Goal: Information Seeking & Learning: Learn about a topic

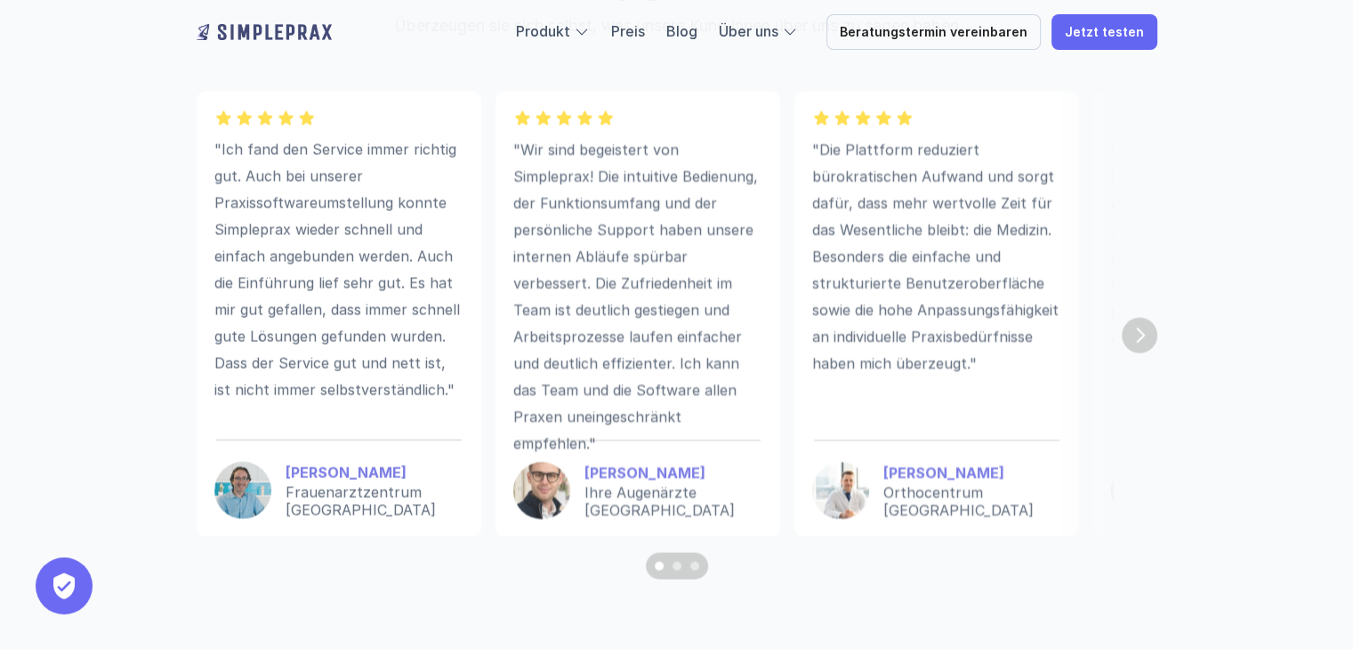
scroll to position [4944, 0]
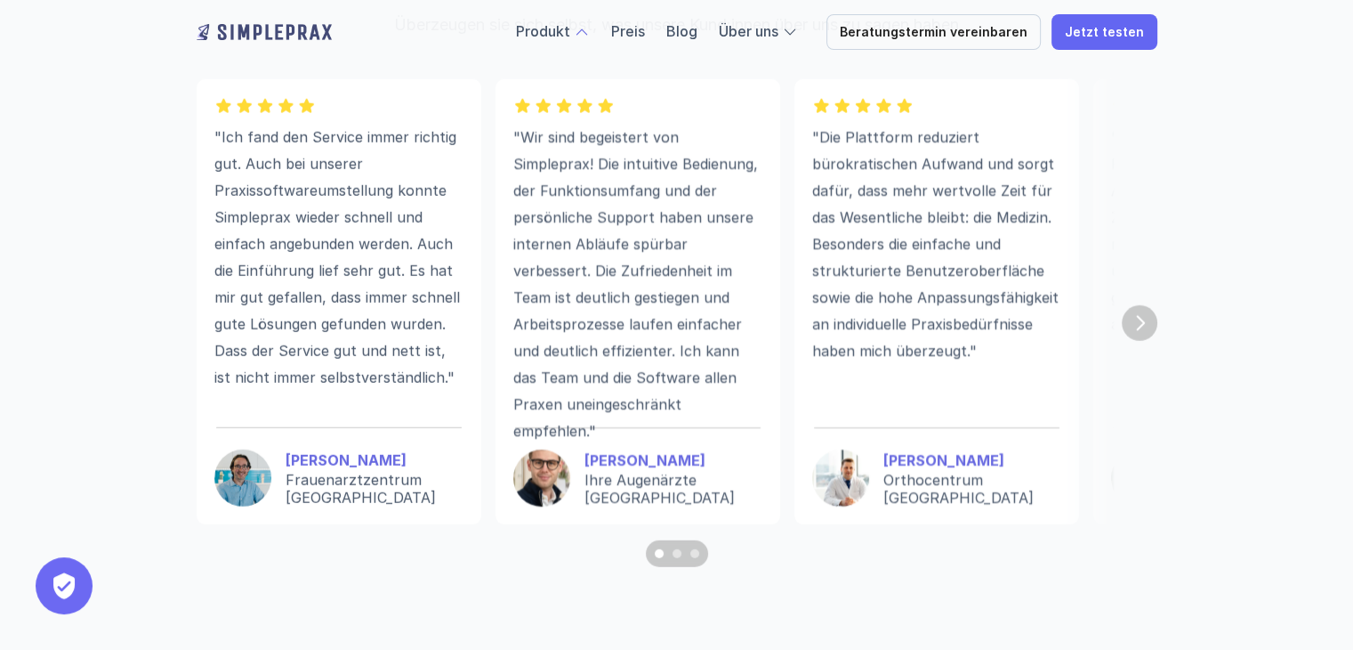
click at [590, 28] on div at bounding box center [582, 32] width 16 height 16
click at [561, 34] on link "Produkt" at bounding box center [543, 31] width 54 height 18
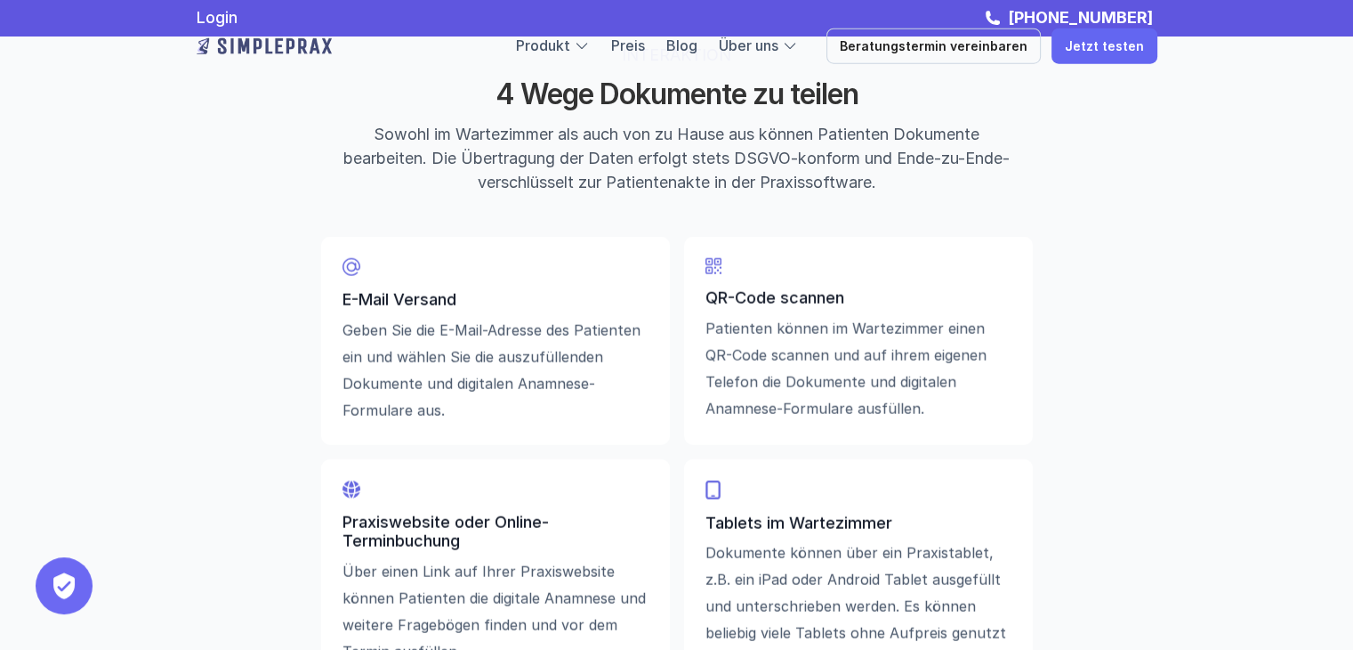
scroll to position [3940, 0]
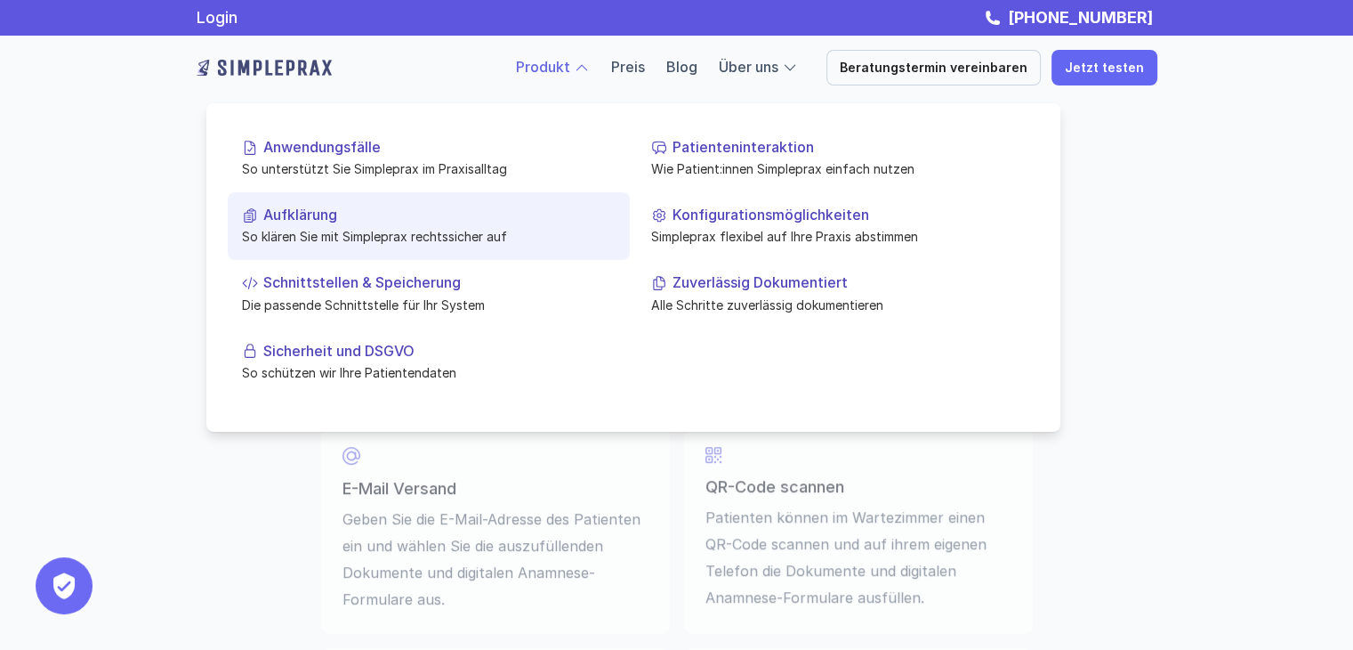
click at [521, 220] on p "Aufklärung" at bounding box center [439, 214] width 352 height 17
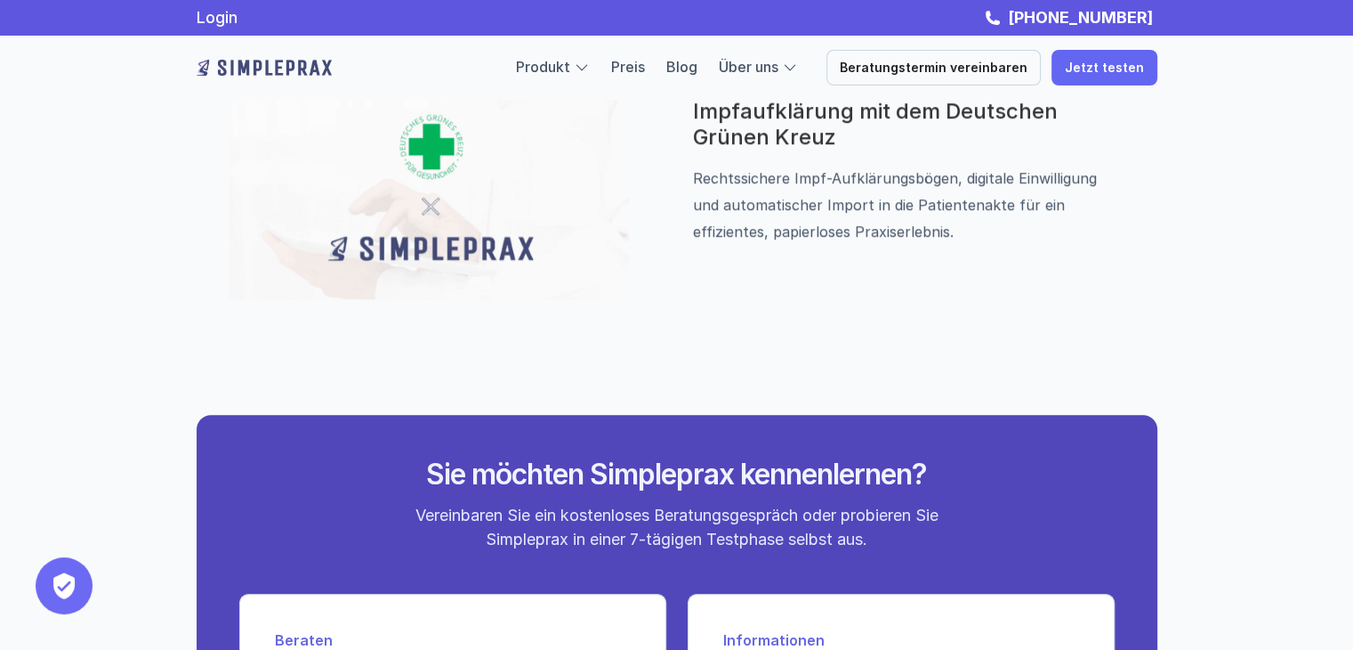
scroll to position [1591, 0]
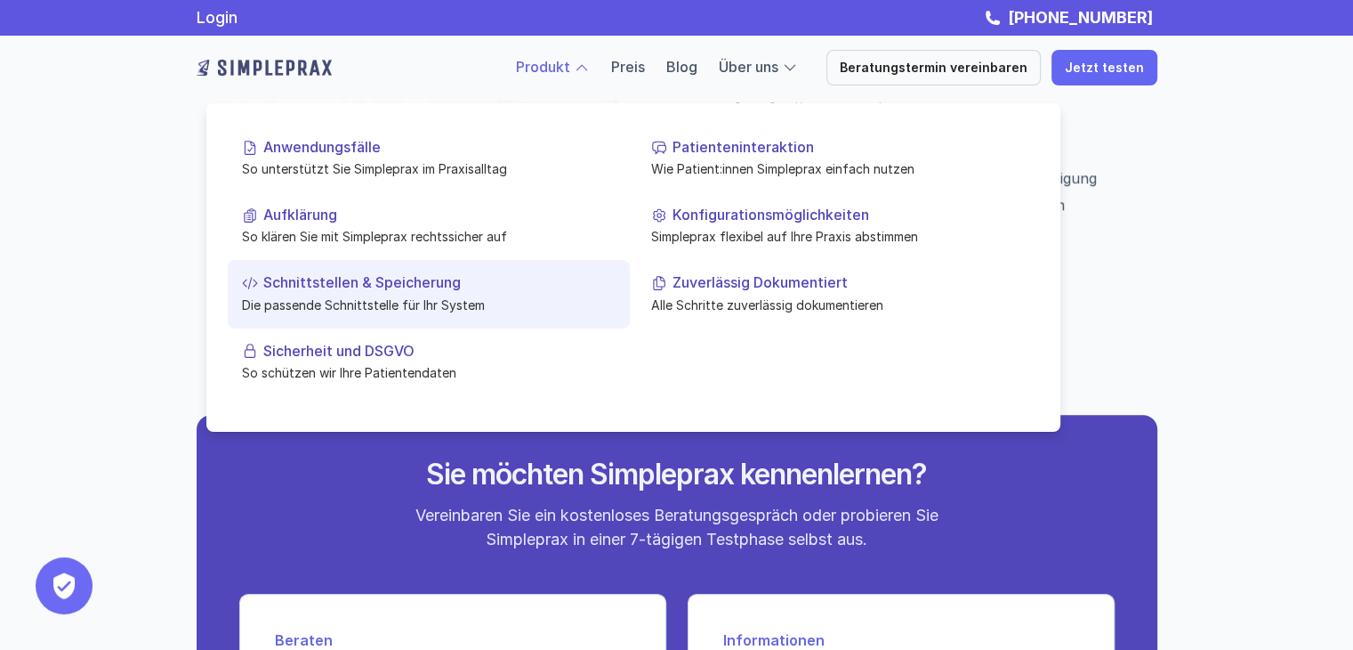
click at [408, 299] on p "Die passende Schnittstelle für Ihr System" at bounding box center [429, 304] width 374 height 19
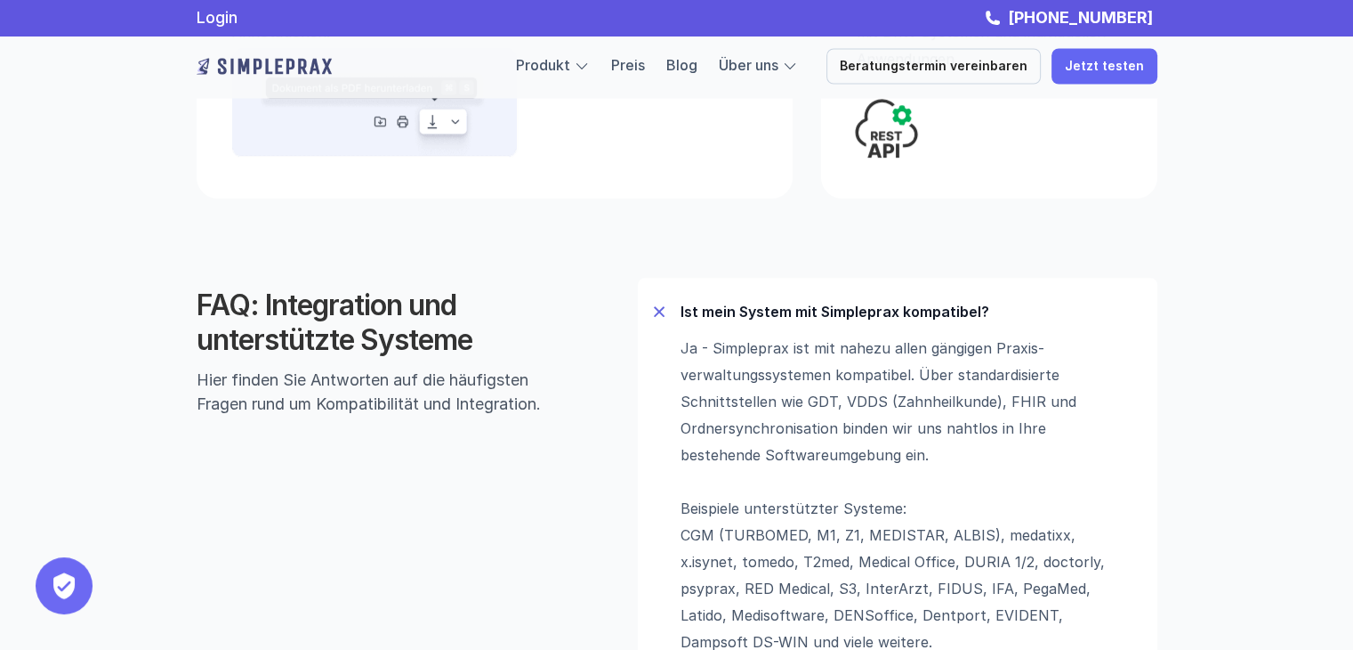
scroll to position [922, 0]
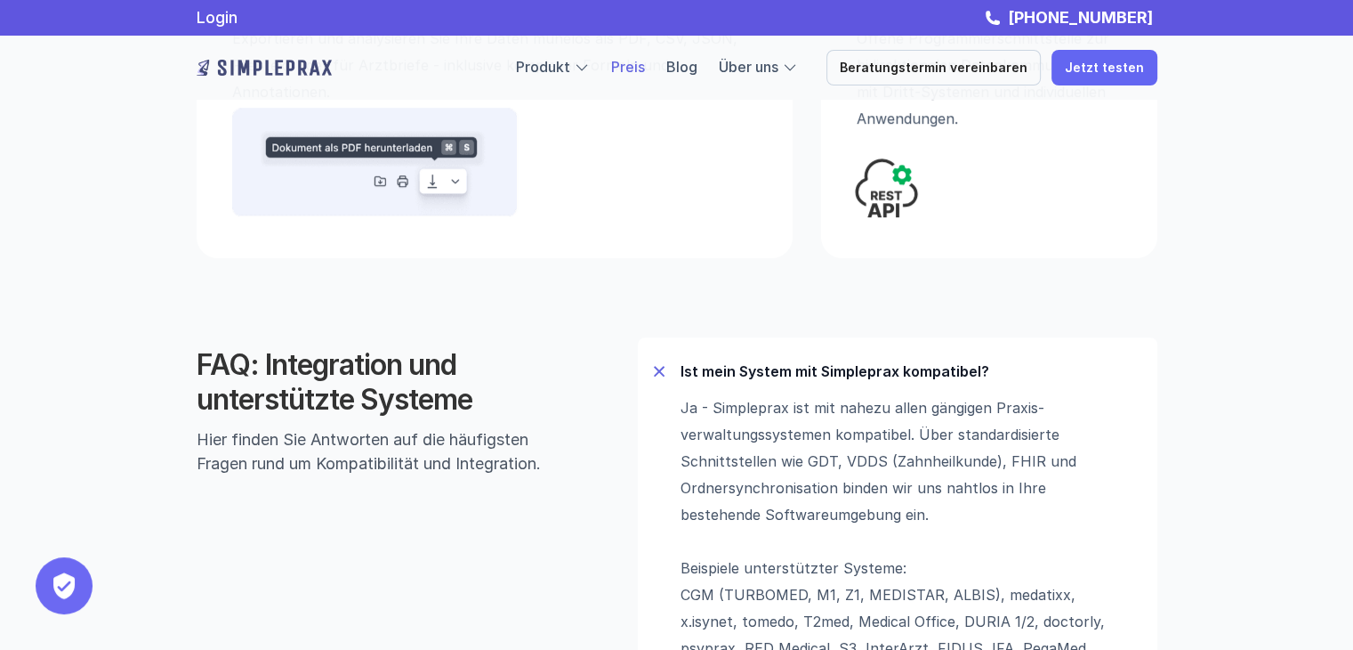
click at [645, 65] on link "Preis" at bounding box center [628, 67] width 34 height 18
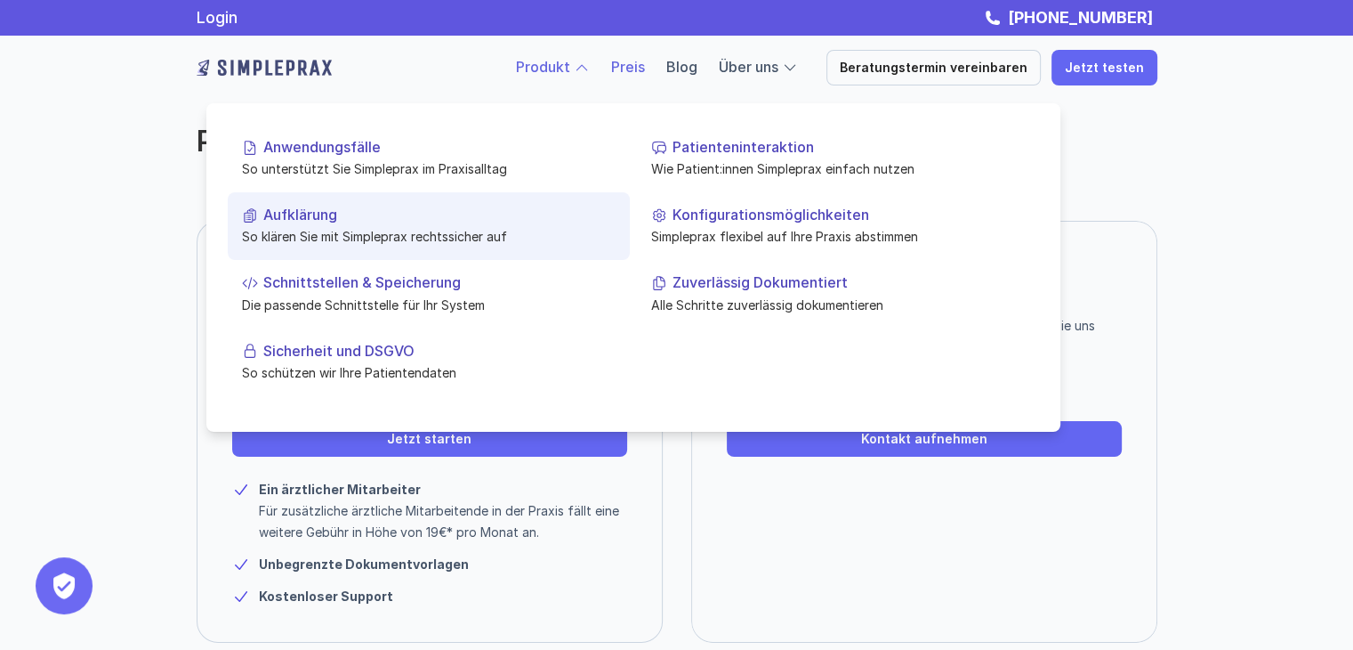
click at [420, 232] on p "So klären Sie mit Simpleprax rechtssicher auf" at bounding box center [429, 236] width 374 height 19
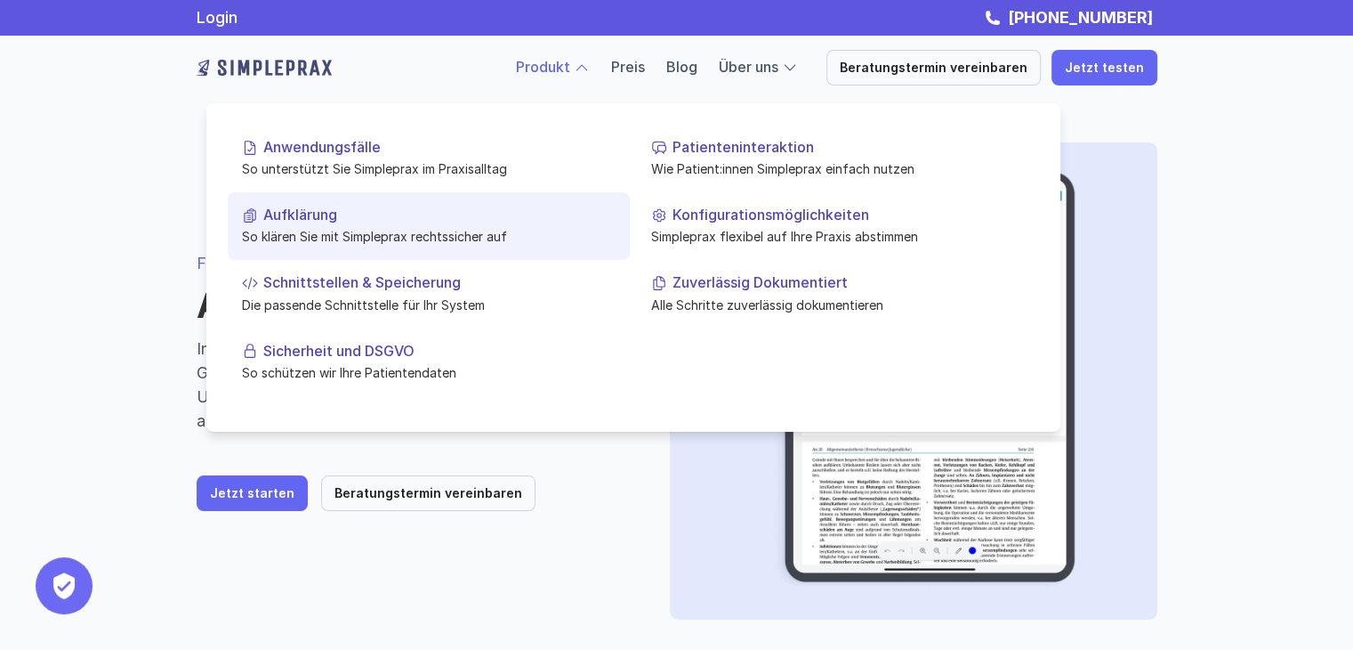
click at [404, 219] on p "Aufklärung" at bounding box center [439, 214] width 352 height 17
click at [303, 222] on p "Aufklärung" at bounding box center [439, 214] width 352 height 17
click at [453, 216] on p "Aufklärung" at bounding box center [439, 214] width 352 height 17
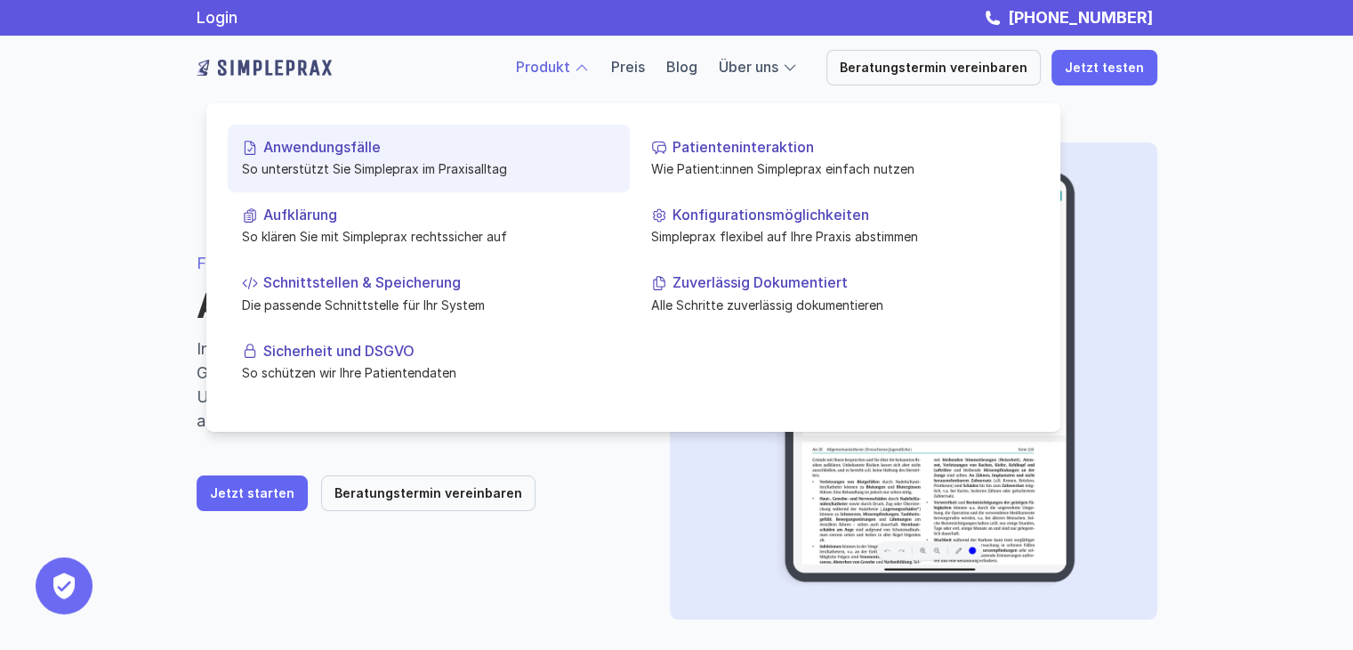
click at [352, 169] on p "So unterstützt Sie Simpleprax im Praxisalltag" at bounding box center [429, 168] width 374 height 19
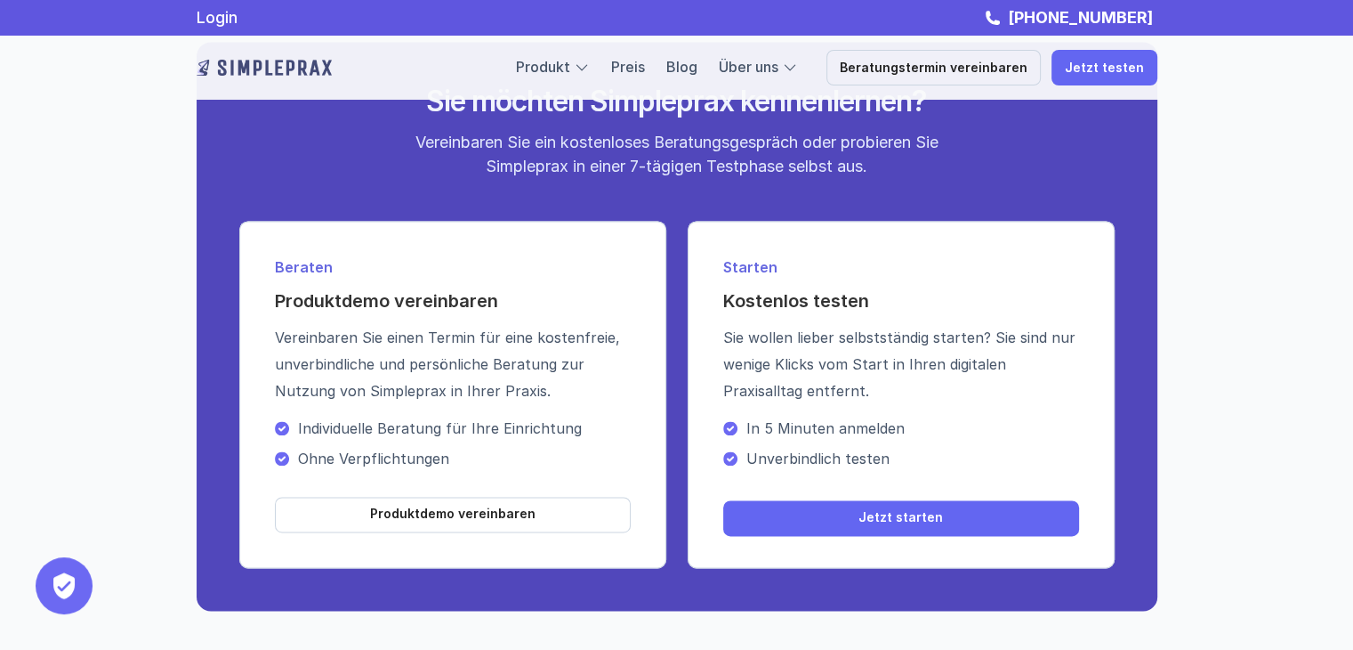
scroll to position [2618, 0]
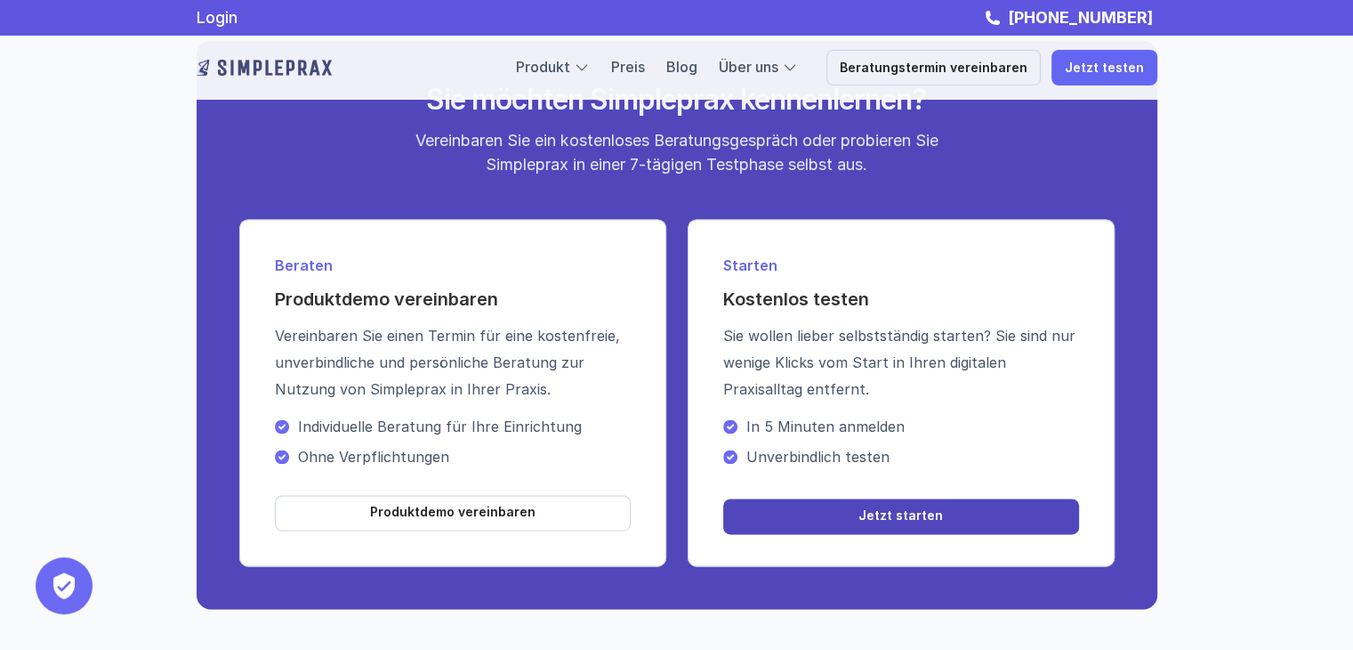
click at [818, 534] on link "Jetzt starten" at bounding box center [901, 516] width 356 height 36
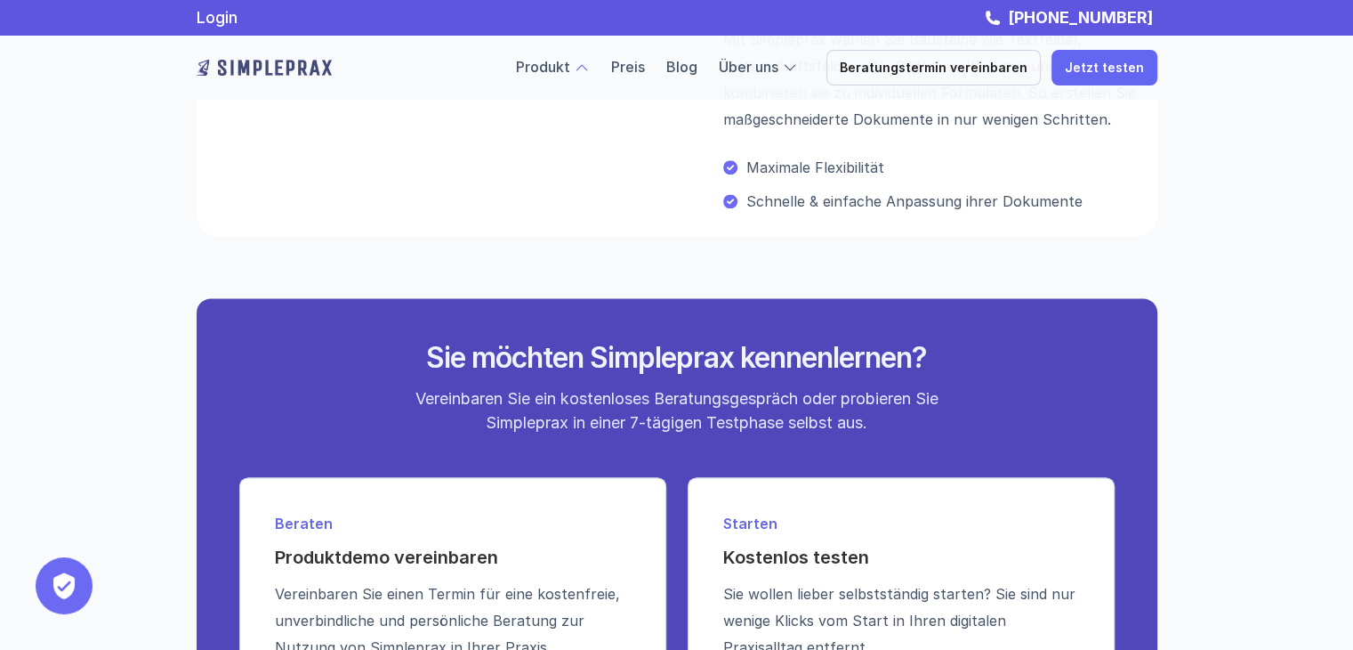
scroll to position [2359, 0]
